Goal: Task Accomplishment & Management: Use online tool/utility

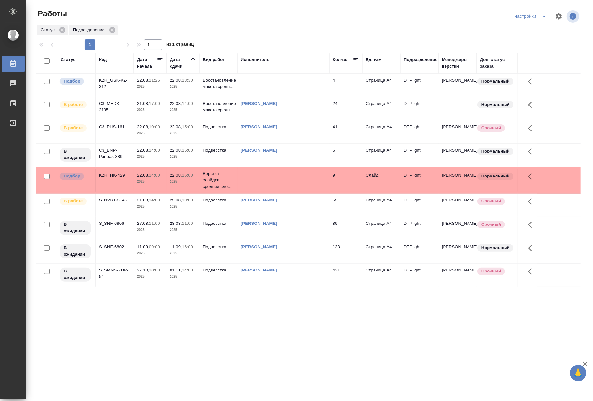
click at [148, 97] on td "21.08, 17:00 2025" at bounding box center [150, 85] width 33 height 23
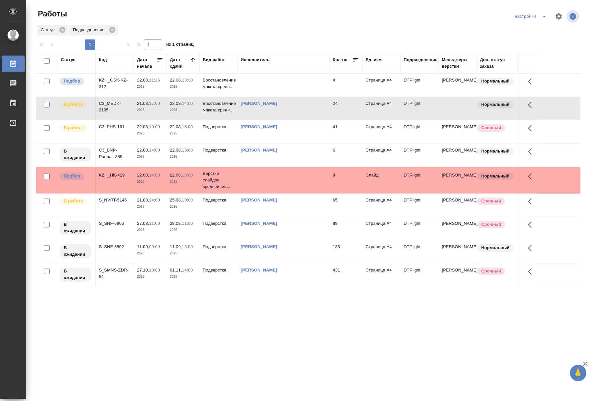
click at [148, 97] on td "21.08, 17:00 2025" at bounding box center [150, 85] width 33 height 23
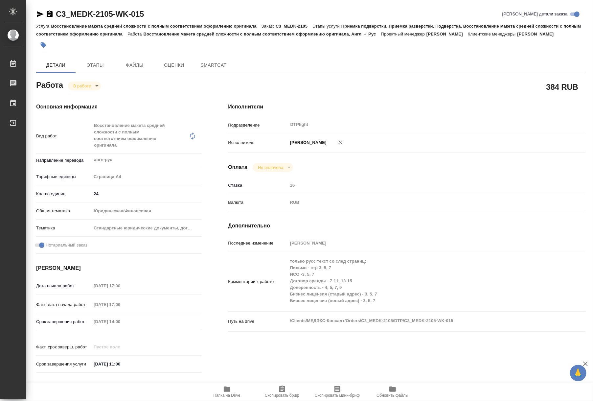
type textarea "x"
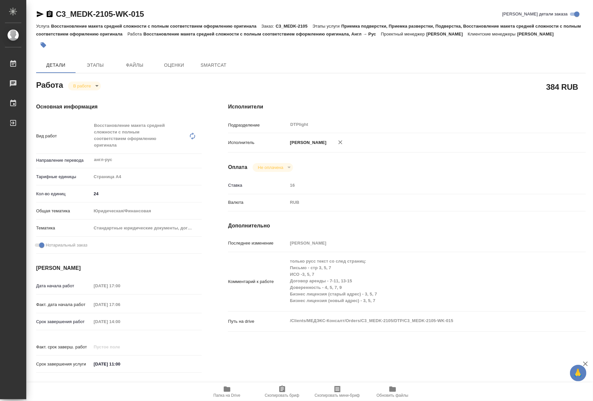
type textarea "x"
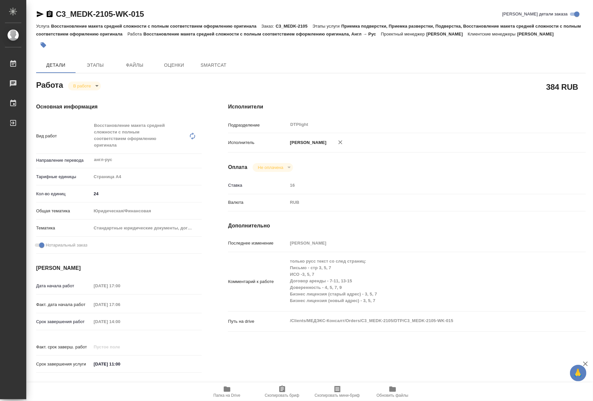
type textarea "x"
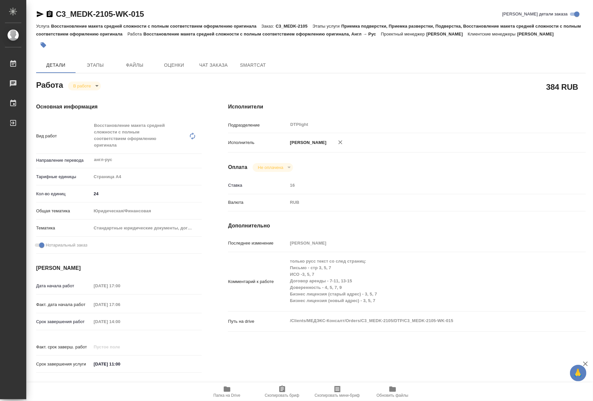
type textarea "x"
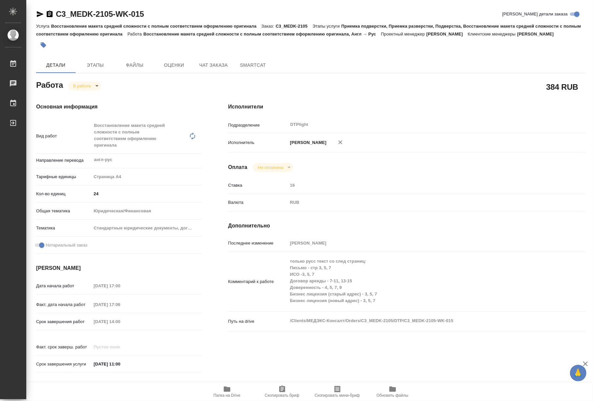
type textarea "x"
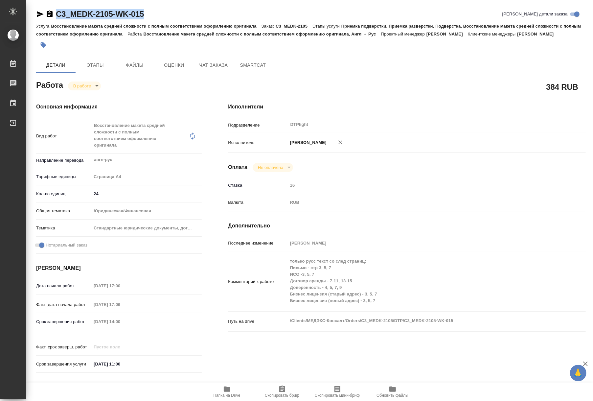
drag, startPoint x: 162, startPoint y: 14, endPoint x: 55, endPoint y: 12, distance: 107.4
click at [55, 12] on div "C3_MEDK-2105-WK-015 Кратко детали заказа" at bounding box center [310, 14] width 549 height 11
copy link "C3_MEDK-2105-WK-015"
click at [226, 386] on icon "button" at bounding box center [227, 389] width 8 height 8
